Goal: Task Accomplishment & Management: Use online tool/utility

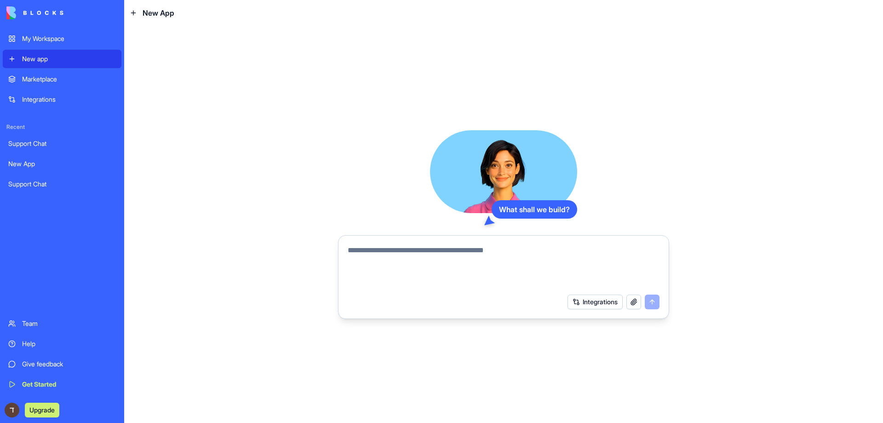
click at [363, 249] on textarea at bounding box center [504, 267] width 312 height 44
click at [584, 298] on button "Integrations" at bounding box center [595, 301] width 55 height 15
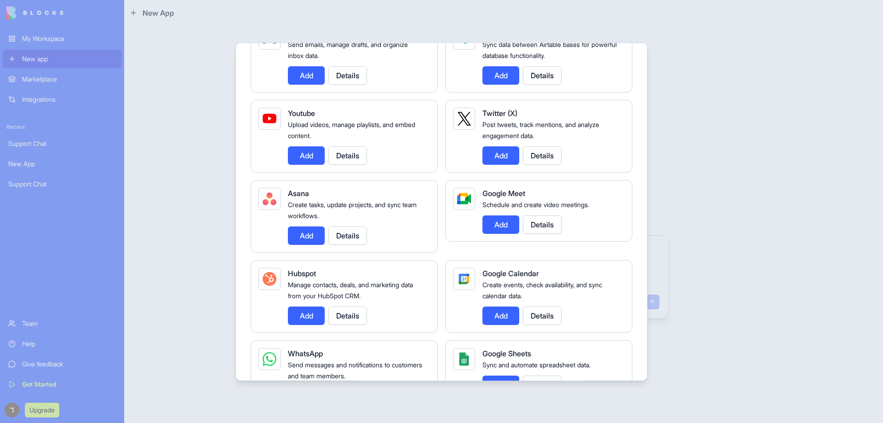
scroll to position [276, 0]
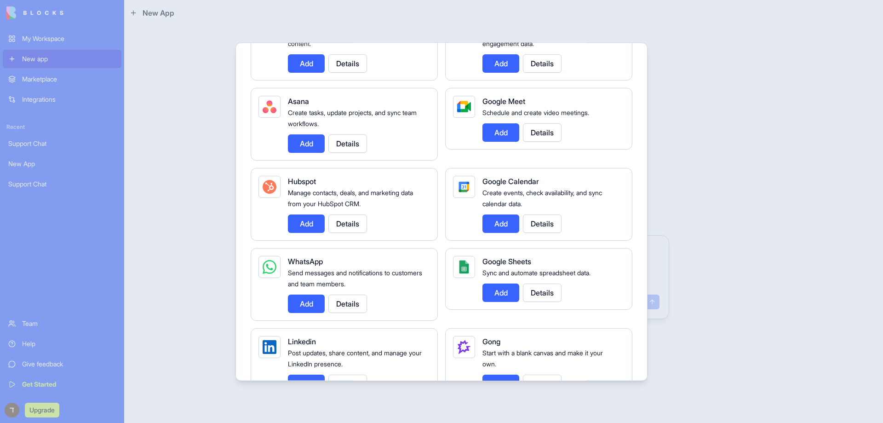
click at [710, 212] on div at bounding box center [441, 211] width 883 height 423
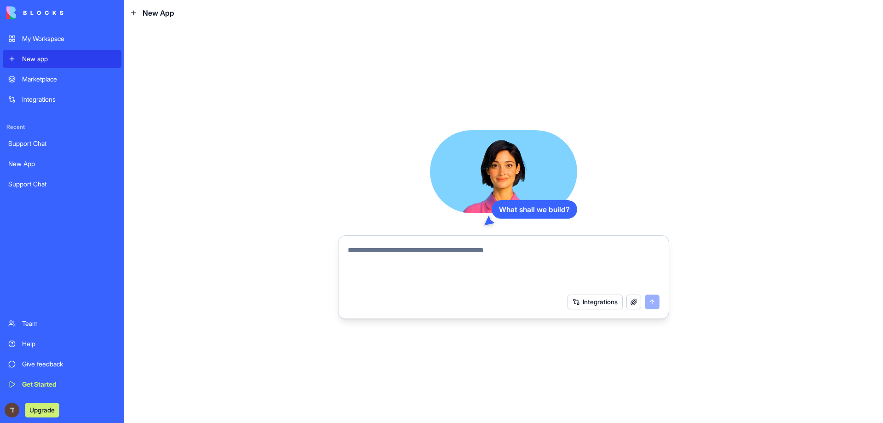
click at [481, 253] on textarea at bounding box center [504, 267] width 312 height 44
type textarea "*"
type textarea "**********"
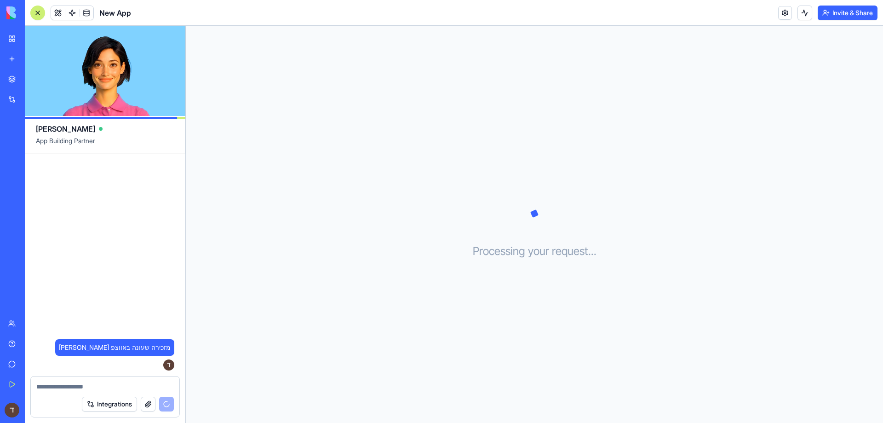
click at [124, 409] on button "Integrations" at bounding box center [109, 403] width 55 height 15
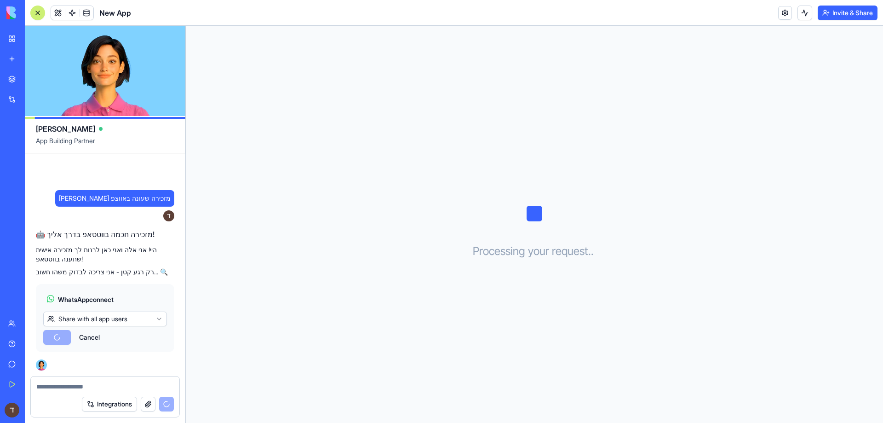
scroll to position [29, 0]
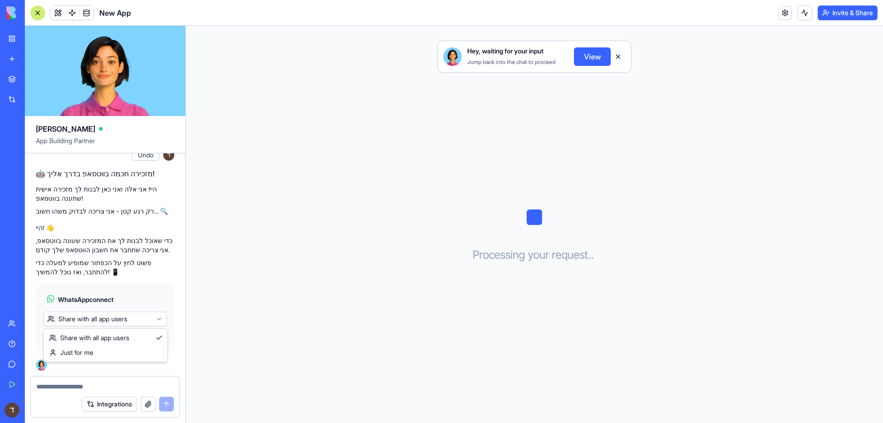
click at [62, 319] on html "My Workspace New app Marketplace Integrations Recent New App Support Chat New A…" at bounding box center [441, 211] width 883 height 423
click at [78, 335] on span "Connect & Share" at bounding box center [76, 337] width 50 height 9
